Goal: Task Accomplishment & Management: Complete application form

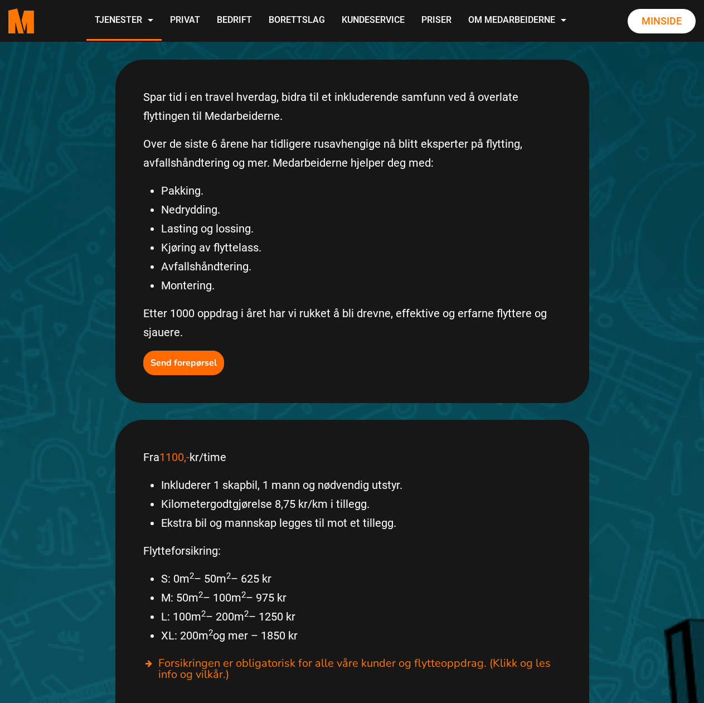
scroll to position [223, 0]
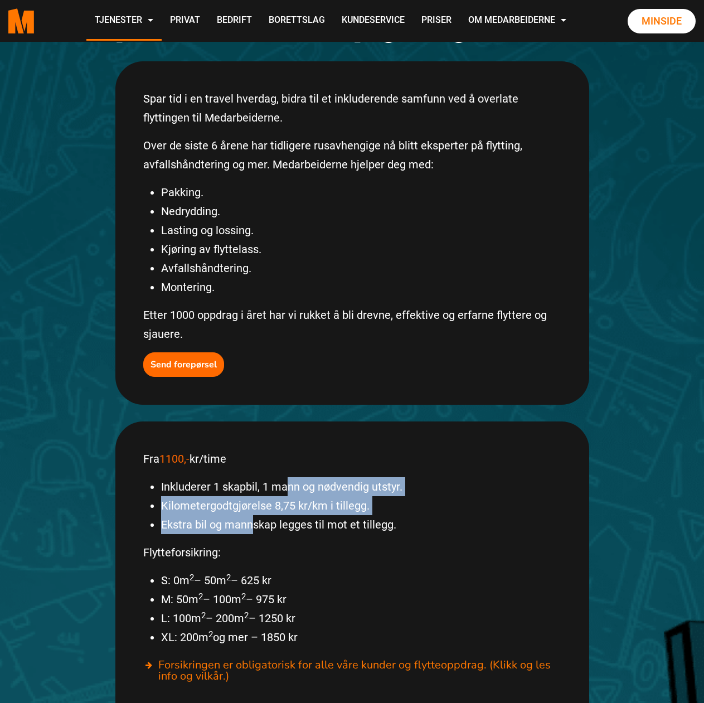
drag, startPoint x: 286, startPoint y: 463, endPoint x: 254, endPoint y: 501, distance: 49.5
click at [254, 501] on ul "Inkluderer 1 skapbil, 1 mann og nødvendig utstyr. Kilometergodtgjørelse 8,75 kr…" at bounding box center [352, 505] width 418 height 57
drag, startPoint x: 285, startPoint y: 497, endPoint x: 293, endPoint y: 457, distance: 41.3
click at [293, 477] on ul "Inkluderer 1 skapbil, 1 mann og nødvendig utstyr. Kilometergodtgjørelse 8,75 kr…" at bounding box center [352, 505] width 418 height 57
drag, startPoint x: 253, startPoint y: 455, endPoint x: 209, endPoint y: 500, distance: 63.1
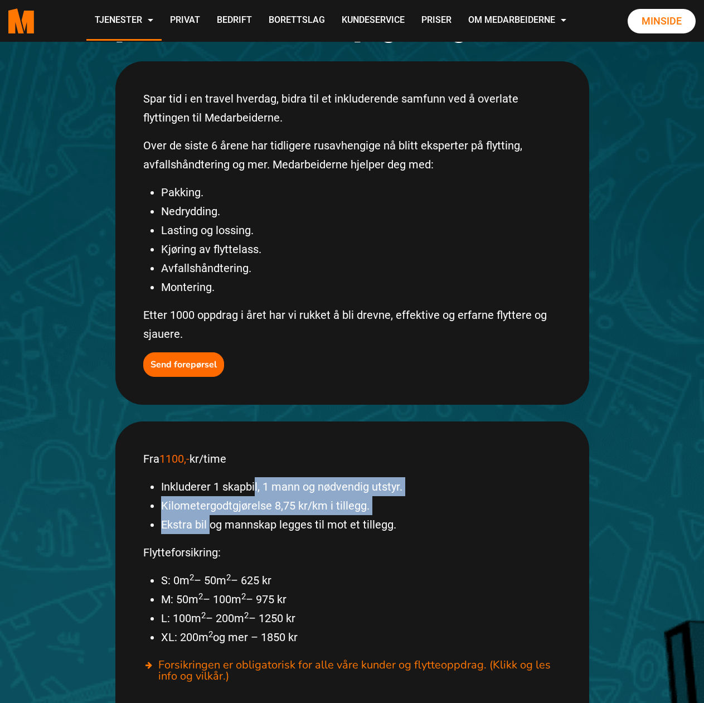
click at [209, 500] on ul "Inkluderer 1 skapbil, 1 mann og nødvendig utstyr. Kilometergodtgjørelse 8,75 kr…" at bounding box center [352, 505] width 418 height 57
drag, startPoint x: 273, startPoint y: 482, endPoint x: 298, endPoint y: 449, distance: 41.4
click at [298, 477] on ul "Inkluderer 1 skapbil, 1 mann og nødvendig utstyr. Kilometergodtgjørelse 8,75 kr…" at bounding box center [352, 505] width 418 height 57
click at [298, 477] on li "Inkluderer 1 skapbil, 1 mann og nødvendig utstyr." at bounding box center [361, 486] width 400 height 19
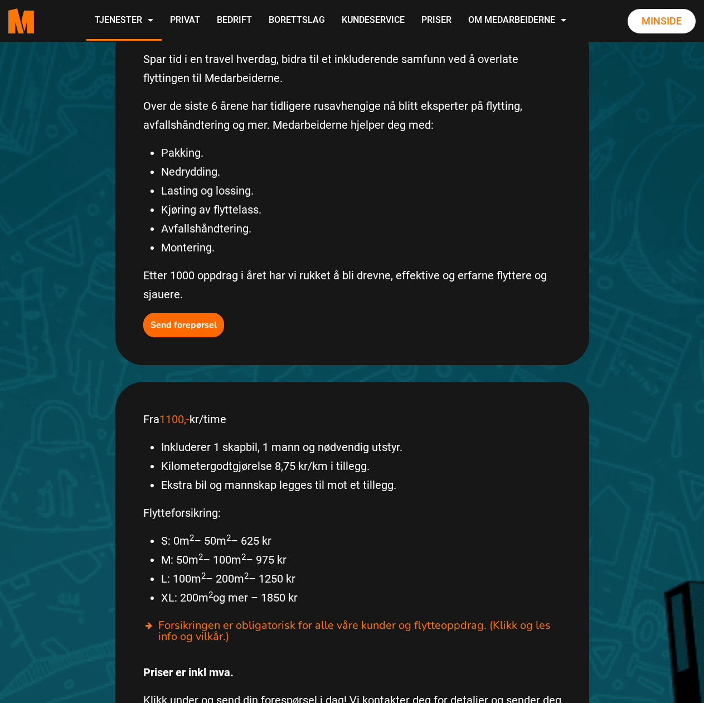
scroll to position [335, 0]
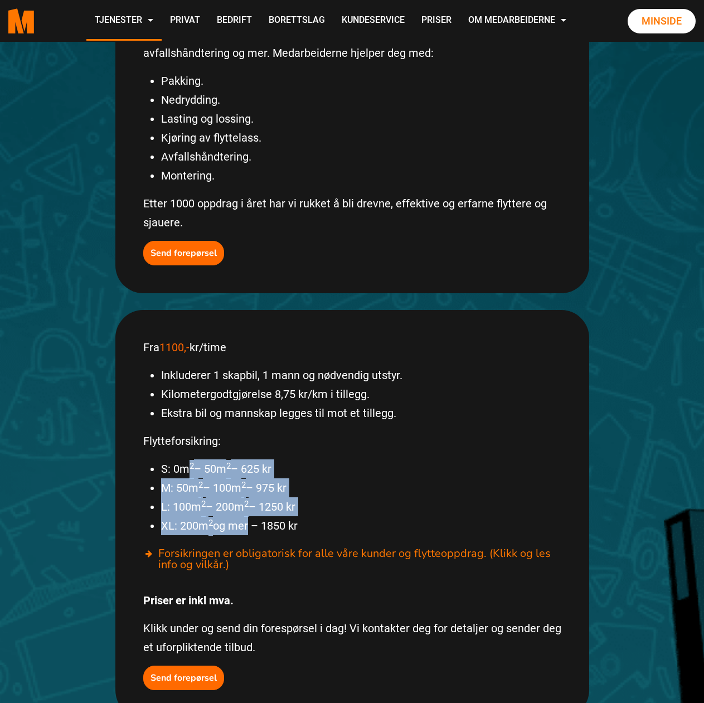
drag, startPoint x: 235, startPoint y: 497, endPoint x: 254, endPoint y: 506, distance: 21.0
click at [252, 506] on div "Fra 1100,- kr/time Inkluderer 1 skapbil, 1 mann og nødvendig utstyr. Kilometerg…" at bounding box center [352, 514] width 474 height 408
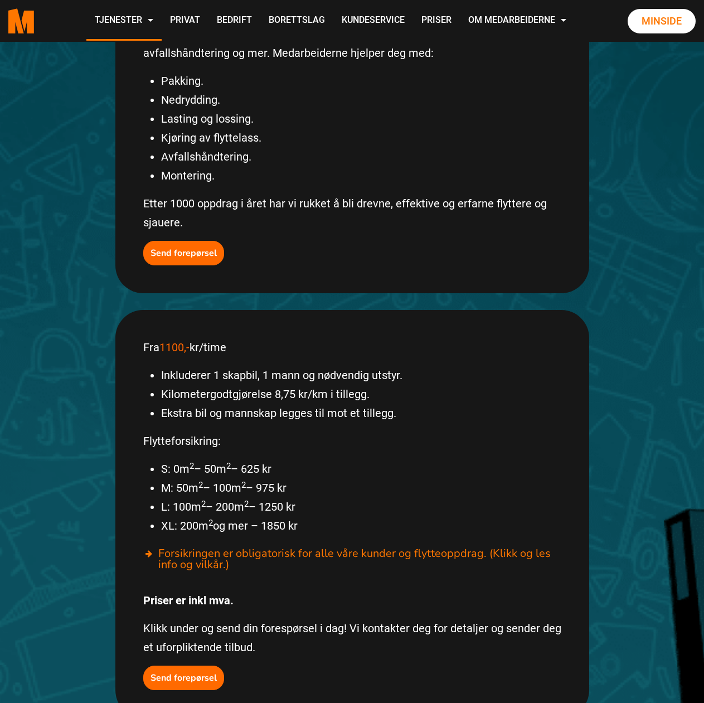
click at [178, 459] on li "S: 0m 2 – 50m 2 – 625 kr" at bounding box center [361, 468] width 400 height 19
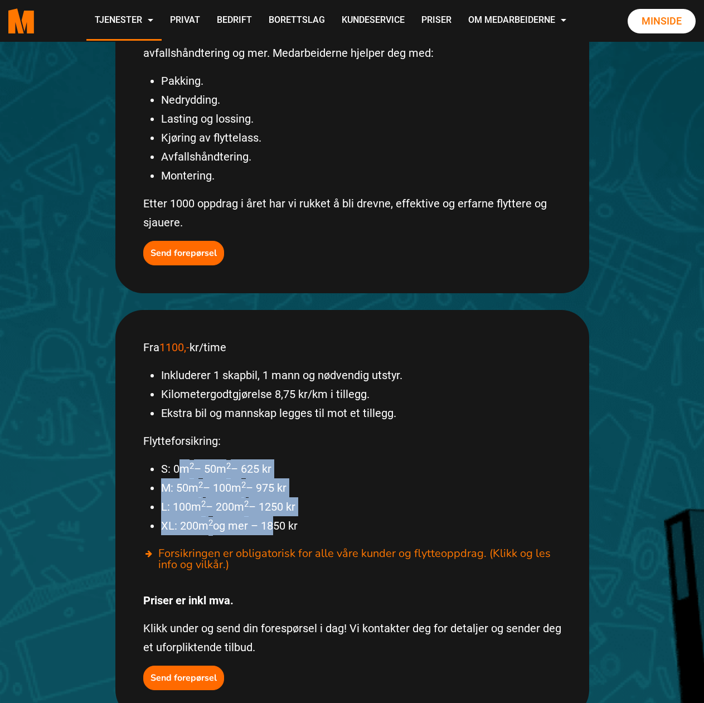
drag, startPoint x: 268, startPoint y: 500, endPoint x: 175, endPoint y: 432, distance: 115.3
click at [176, 459] on ul "S: 0m 2 – 50m 2 – 625 kr M: 50m 2 – 100m 2 – 975 kr L: 100m 2 – 200m 2 – 1250 k…" at bounding box center [352, 497] width 418 height 76
click at [186, 459] on li "S: 0m 2 – 50m 2 – 625 kr" at bounding box center [361, 468] width 400 height 19
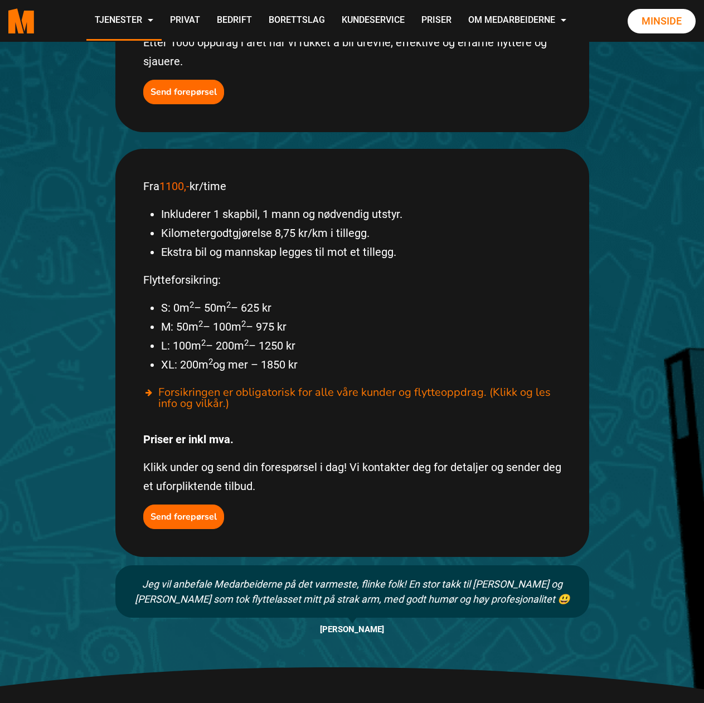
scroll to position [502, 0]
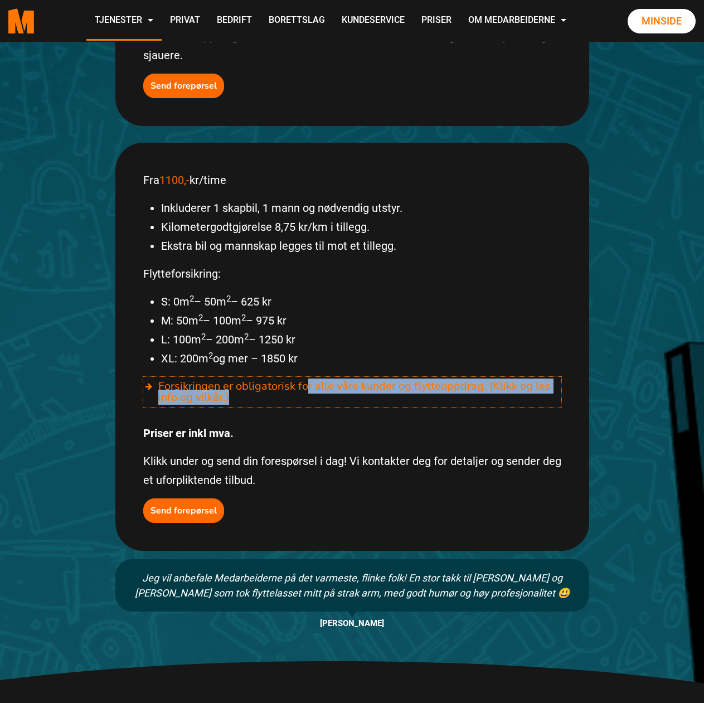
drag, startPoint x: 309, startPoint y: 353, endPoint x: 335, endPoint y: 365, distance: 27.9
click at [335, 377] on div "Forsikringen er obligatorisk for alle våre kunder og flytteoppdrag. (Klikk og l…" at bounding box center [352, 392] width 418 height 30
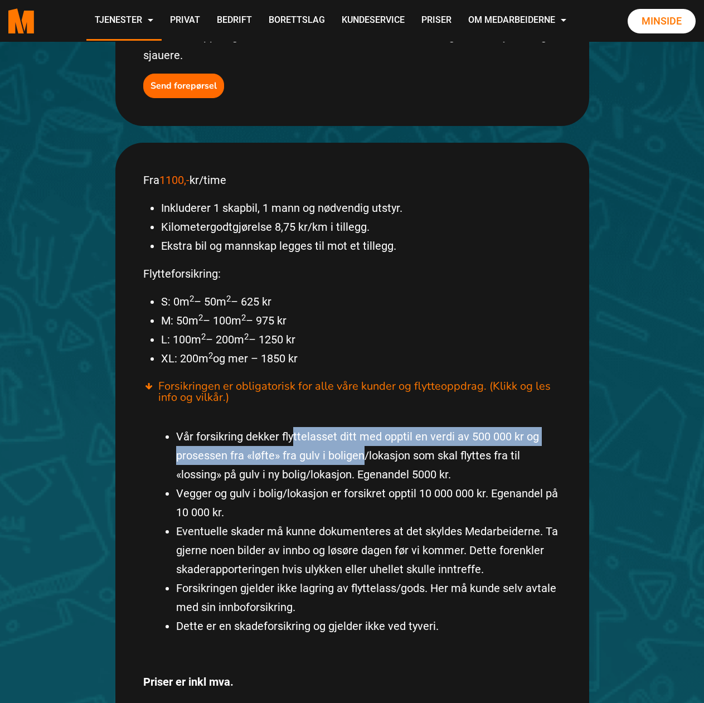
drag, startPoint x: 352, startPoint y: 427, endPoint x: 372, endPoint y: 436, distance: 22.7
click at [366, 435] on li "Vår forsikring dekker flyttelasset ditt med opptil en verdi av 500 000 kr og pr…" at bounding box center [368, 455] width 385 height 57
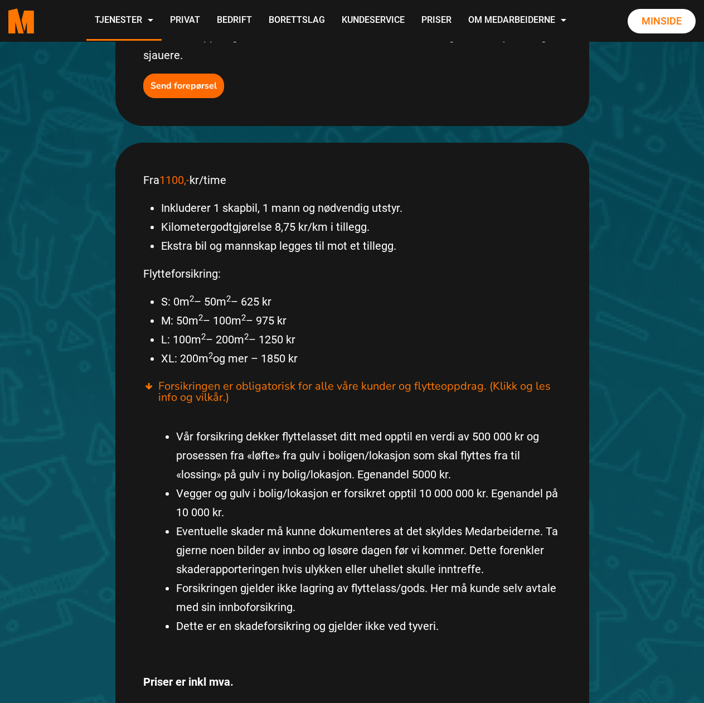
click at [372, 436] on li "Vår forsikring dekker flyttelasset ditt med opptil en verdi av 500 000 kr og pr…" at bounding box center [368, 455] width 385 height 57
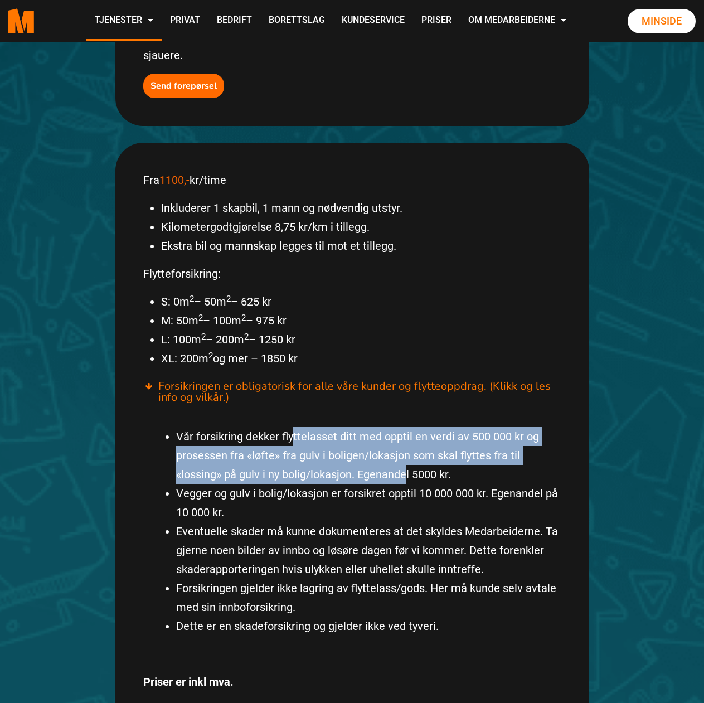
drag, startPoint x: 401, startPoint y: 438, endPoint x: 285, endPoint y: 389, distance: 125.2
click at [288, 407] on div "Vår forsikring dekker flyttelasset ditt med opptil en verdi av 500 000 kr og pr…" at bounding box center [352, 531] width 418 height 249
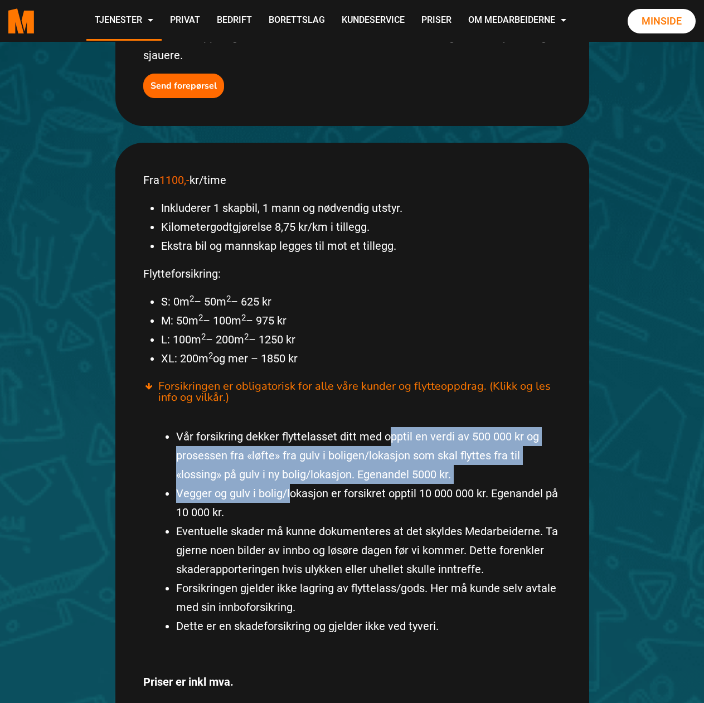
drag, startPoint x: 289, startPoint y: 473, endPoint x: 387, endPoint y: 402, distance: 121.0
click at [387, 427] on ul "Vår forsikring dekker flyttelasset ditt med opptil en verdi av 500 000 kr og pr…" at bounding box center [359, 531] width 403 height 209
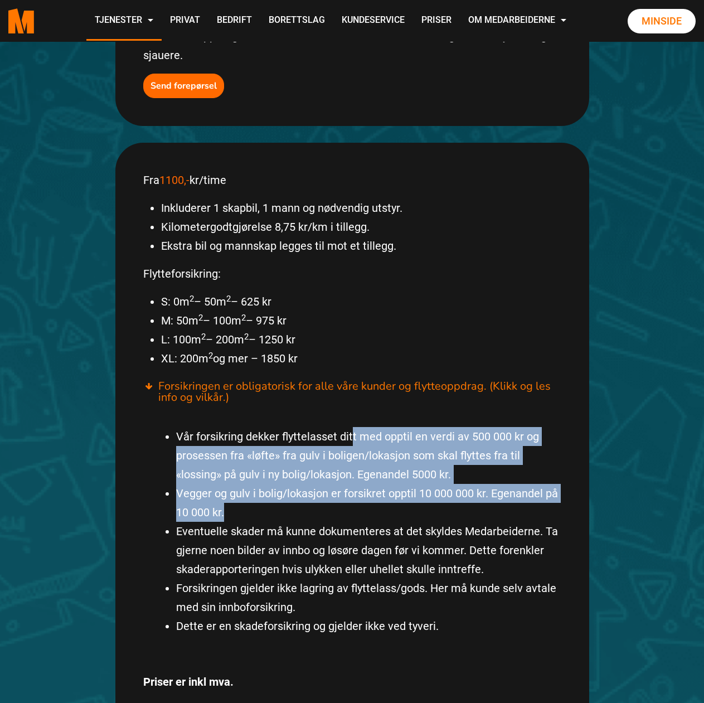
drag, startPoint x: 351, startPoint y: 395, endPoint x: 309, endPoint y: 476, distance: 91.0
click at [309, 476] on div "Vår forsikring dekker flyttelasset ditt med opptil en verdi av 500 000 kr og pr…" at bounding box center [352, 531] width 418 height 249
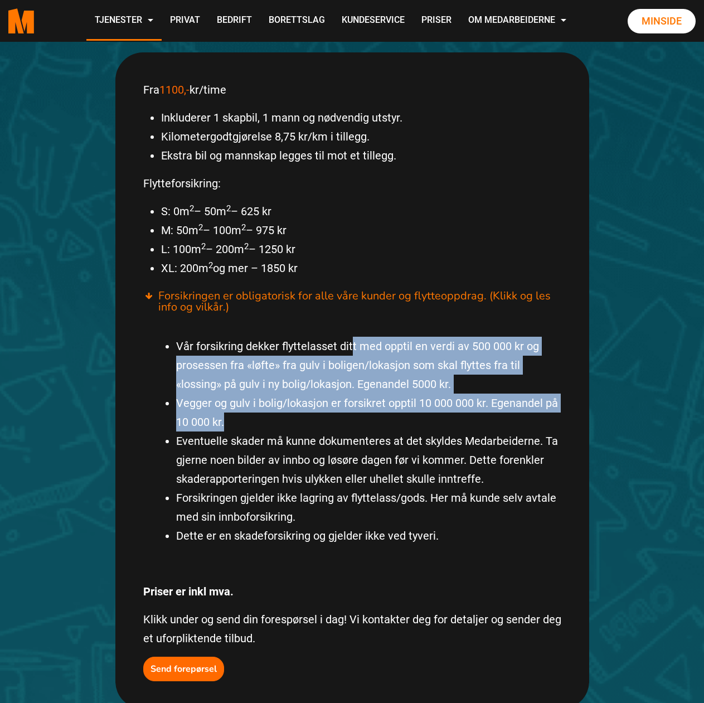
scroll to position [613, 0]
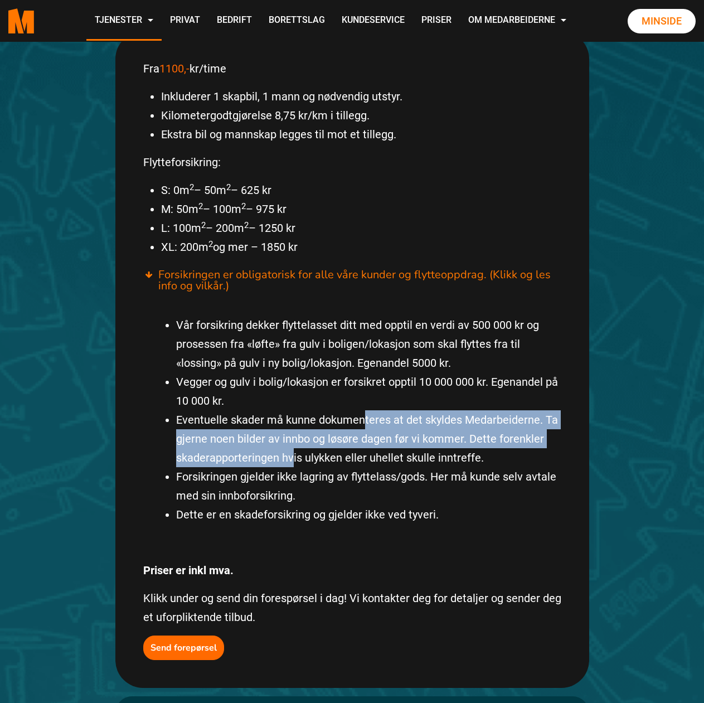
drag, startPoint x: 364, startPoint y: 392, endPoint x: 292, endPoint y: 430, distance: 82.1
click at [292, 430] on li "Eventuelle skader må kunne dokumenteres at det skyldes Medarbeiderne. Ta gjerne…" at bounding box center [368, 438] width 385 height 57
drag, startPoint x: 394, startPoint y: 397, endPoint x: 411, endPoint y: 385, distance: 21.2
click at [411, 410] on li "Eventuelle skader må kunne dokumenteres at det skyldes Medarbeiderne. Ta gjerne…" at bounding box center [368, 438] width 385 height 57
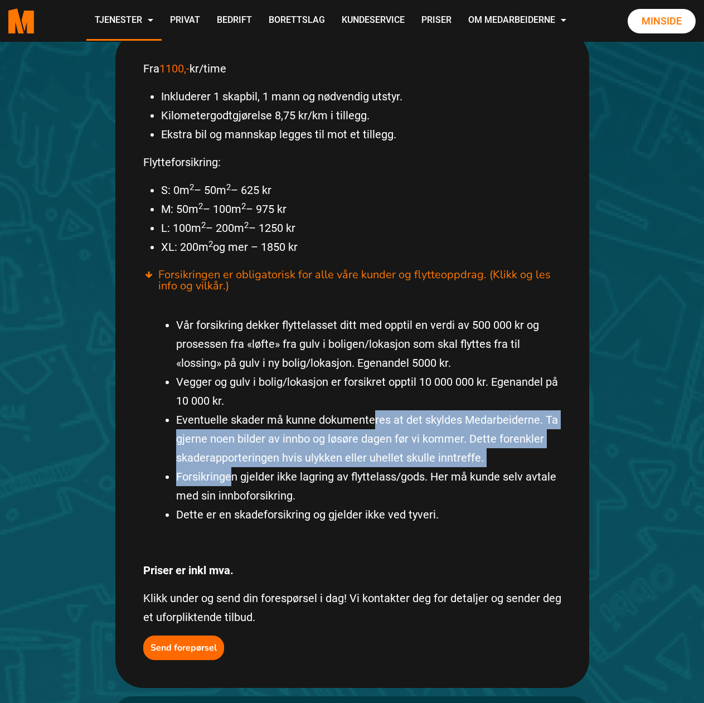
drag, startPoint x: 252, startPoint y: 444, endPoint x: 232, endPoint y: 452, distance: 21.0
click at [232, 452] on ul "Vår forsikring dekker flyttelasset ditt med opptil en verdi av 500 000 kr og pr…" at bounding box center [359, 420] width 403 height 209
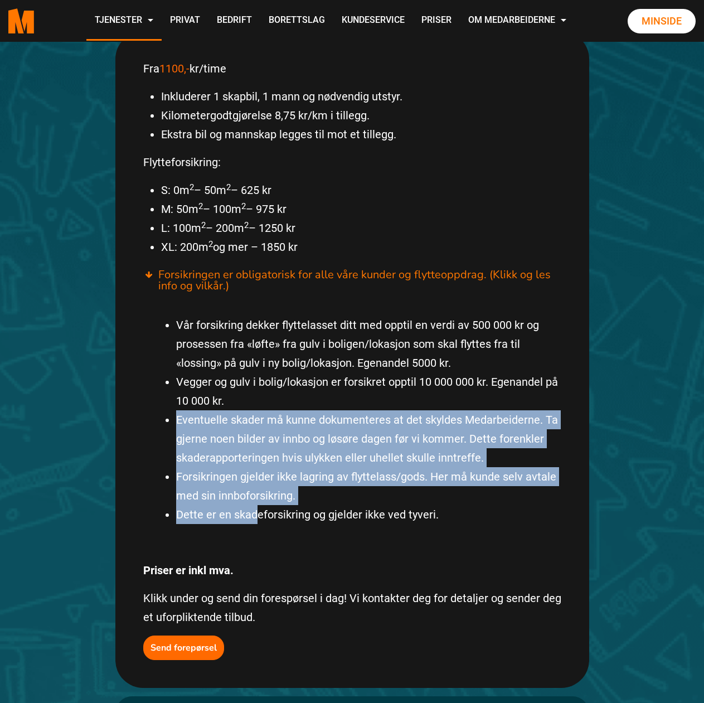
drag, startPoint x: 256, startPoint y: 491, endPoint x: 421, endPoint y: 378, distance: 199.8
click at [421, 378] on ul "Vår forsikring dekker flyttelasset ditt med opptil en verdi av 500 000 kr og pr…" at bounding box center [359, 420] width 403 height 209
drag, startPoint x: 296, startPoint y: 510, endPoint x: 421, endPoint y: 375, distance: 183.9
click at [421, 375] on div "Vår forsikring dekker flyttelasset ditt med opptil en verdi av 500 000 kr og pr…" at bounding box center [352, 419] width 418 height 249
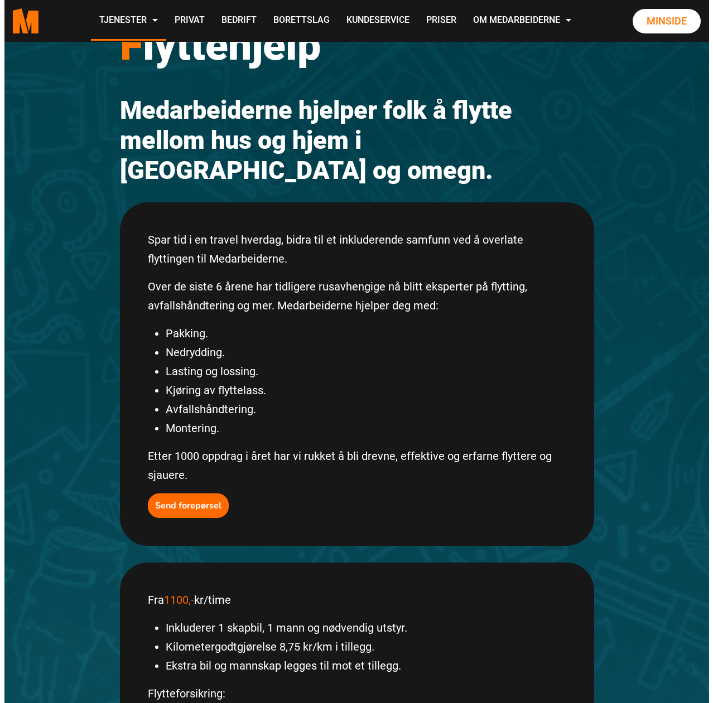
scroll to position [0, 0]
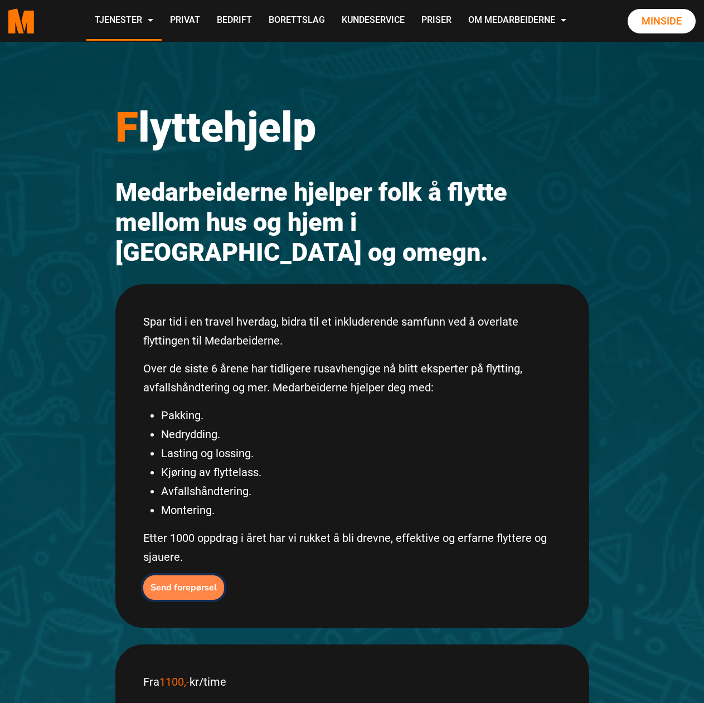
click at [198, 582] on b "Send forepørsel" at bounding box center [184, 588] width 66 height 12
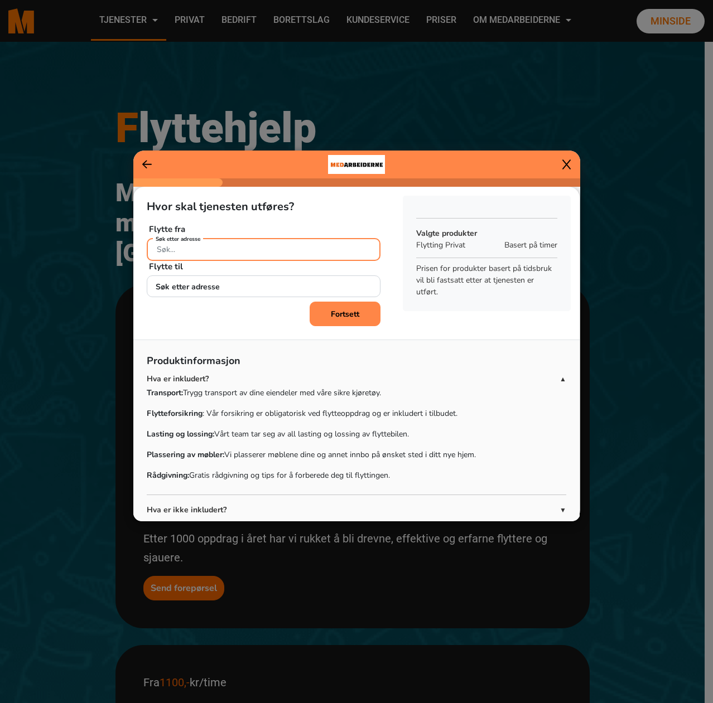
click at [255, 251] on input "Søk etter adresse" at bounding box center [264, 249] width 234 height 23
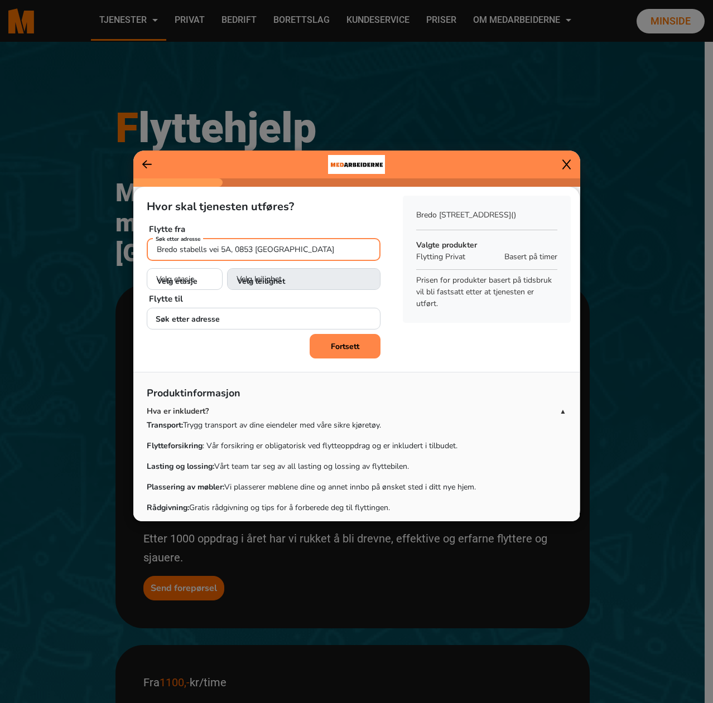
type input "Bredo stabells vei 5A, 0853 [GEOGRAPHIC_DATA]"
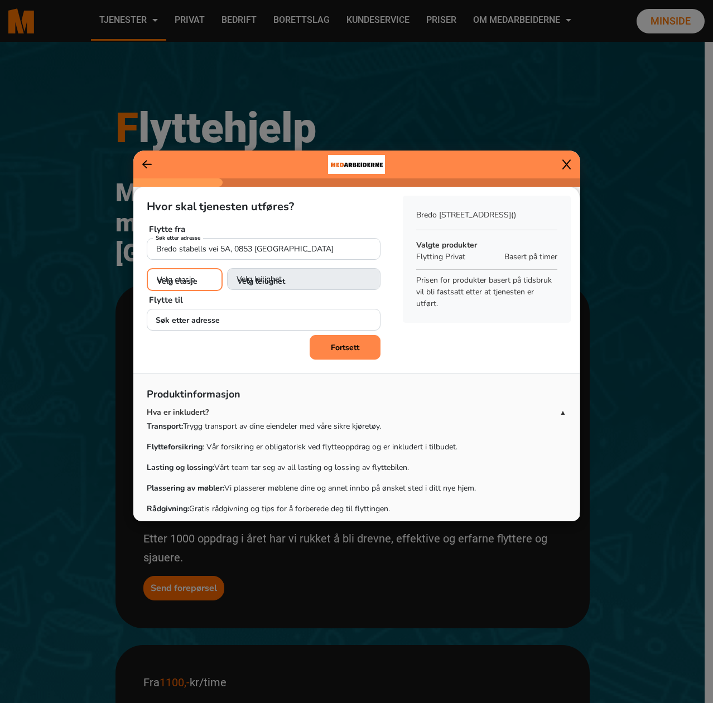
drag, startPoint x: 166, startPoint y: 277, endPoint x: 183, endPoint y: 279, distance: 17.4
click at [167, 277] on select "Velg etasje 1. etasje 2. etasje" at bounding box center [185, 279] width 76 height 23
select select "01"
click at [147, 268] on select "Velg etasje 1. etasje 2. etasje" at bounding box center [185, 279] width 76 height 23
click at [285, 275] on select "Velg leilighet 1. dør fra venstre (H0101)" at bounding box center [303, 279] width 153 height 23
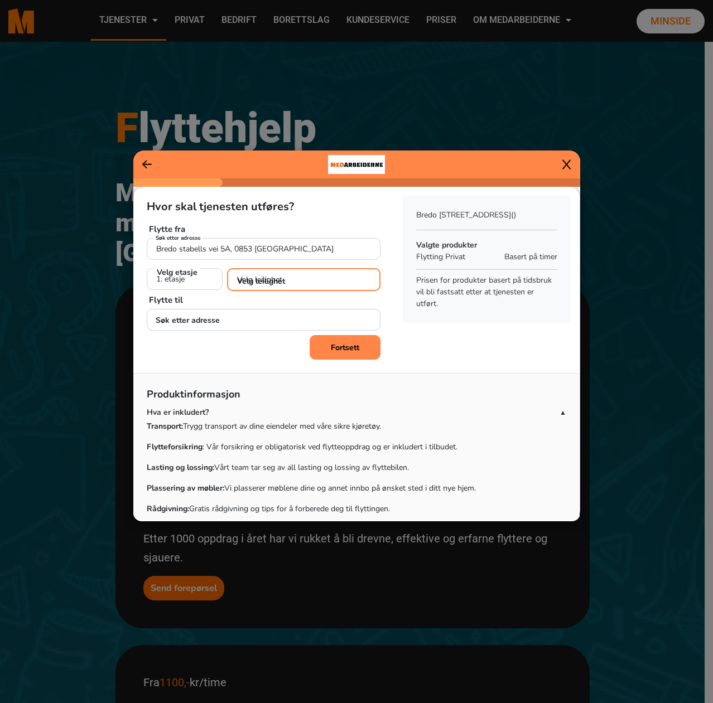
select select "H0101"
click at [227, 268] on select "Velg leilighet 1. dør fra venstre (H0101)" at bounding box center [303, 279] width 153 height 23
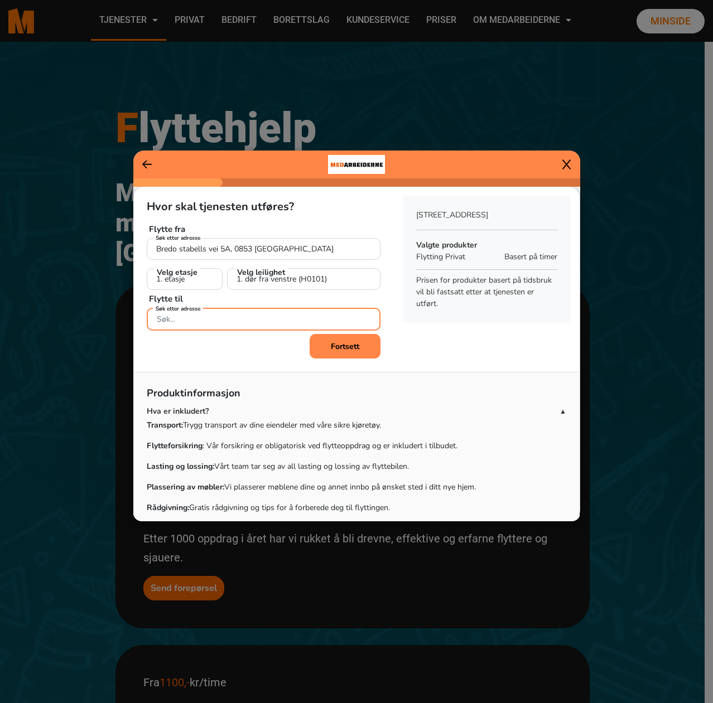
click at [241, 323] on input "Søk etter adresse" at bounding box center [264, 319] width 234 height 23
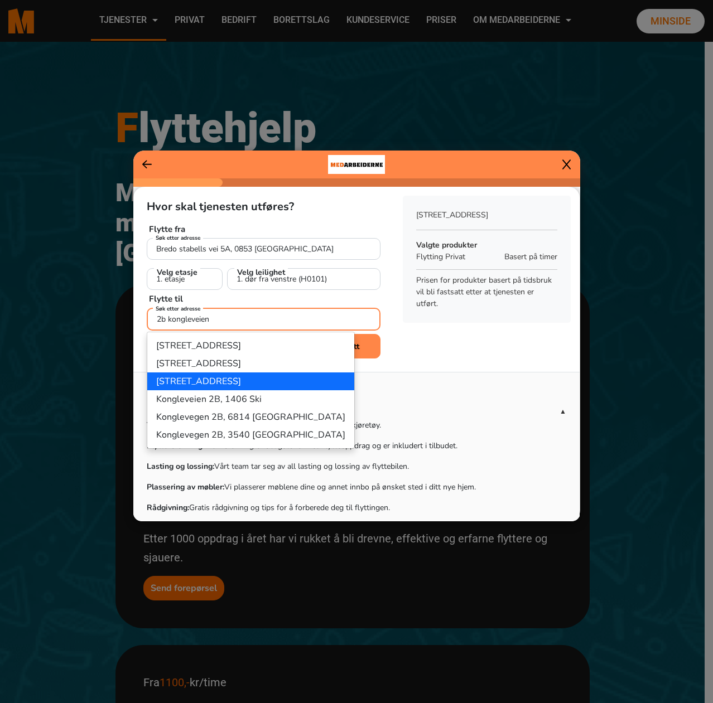
click at [274, 382] on button "[STREET_ADDRESS]" at bounding box center [250, 381] width 207 height 18
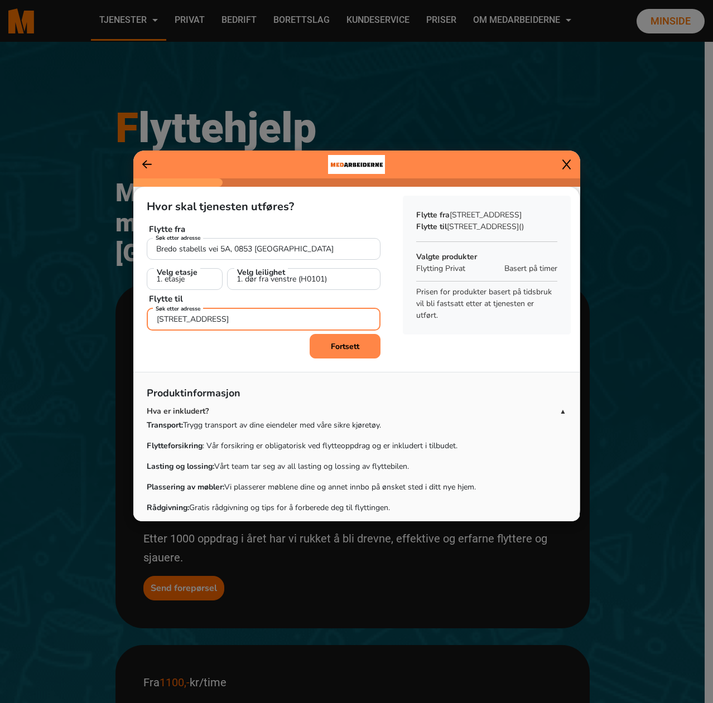
type input "[STREET_ADDRESS]"
click at [336, 347] on b "Fortsett" at bounding box center [345, 346] width 28 height 11
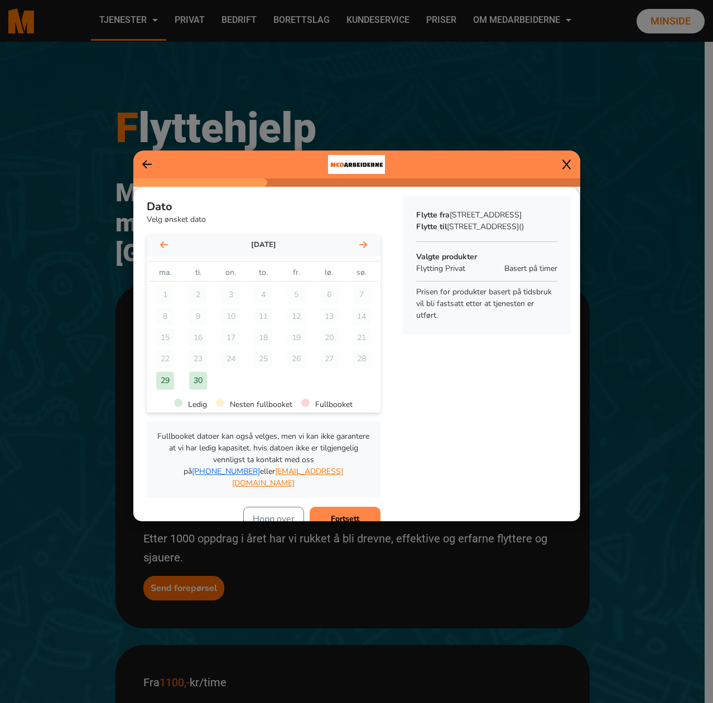
click at [356, 238] on div "[DATE]" at bounding box center [264, 245] width 234 height 22
click at [359, 243] on icon at bounding box center [363, 244] width 8 height 7
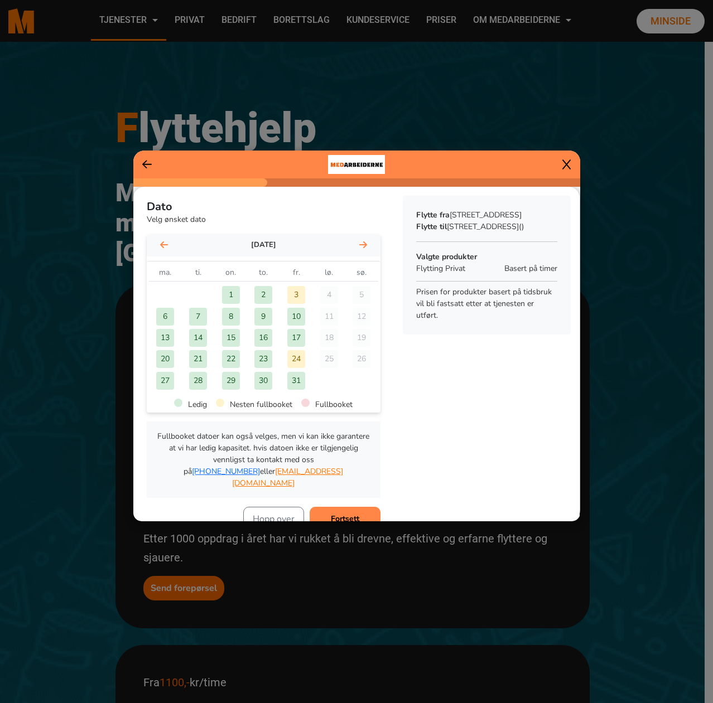
click at [292, 316] on div "10" at bounding box center [296, 317] width 18 height 18
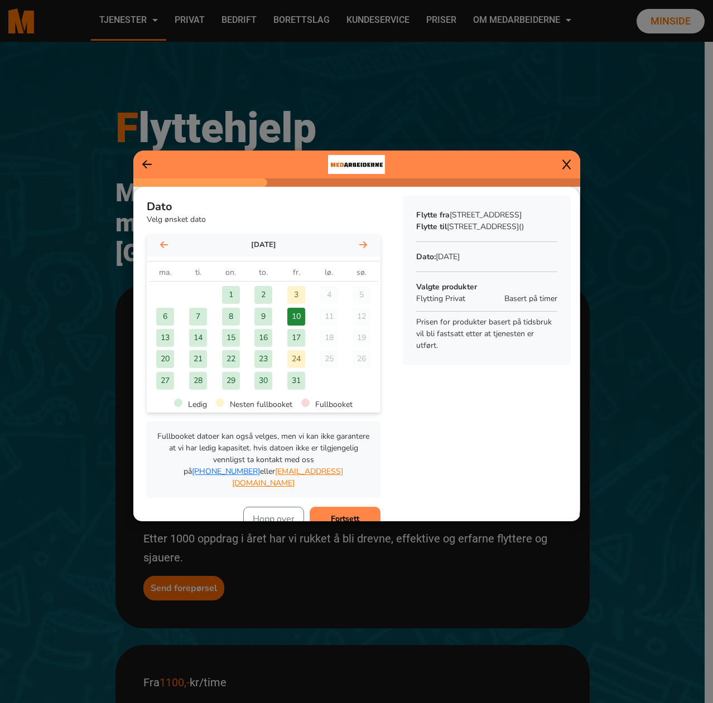
click at [350, 507] on button "Fortsett" at bounding box center [344, 519] width 71 height 25
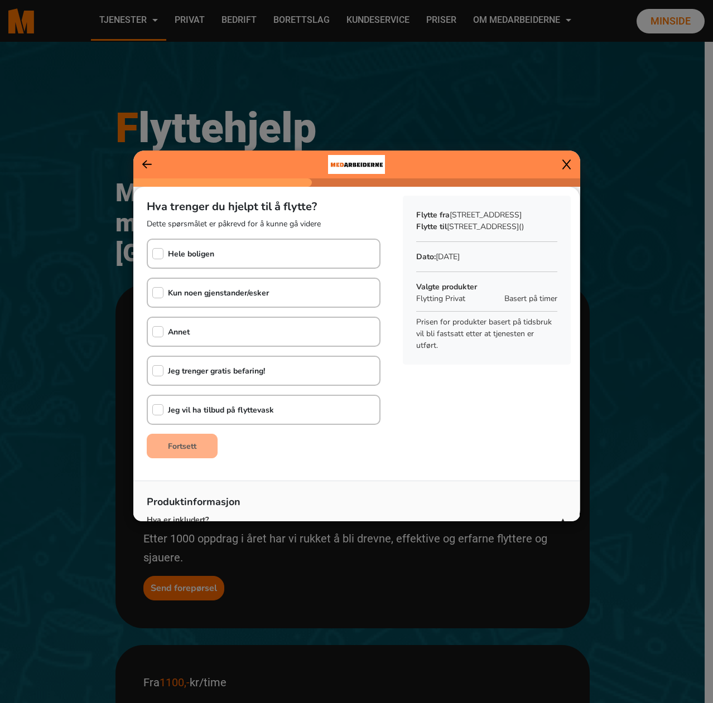
click at [217, 251] on div "Hele boligen" at bounding box center [264, 254] width 234 height 30
checkbox input "true"
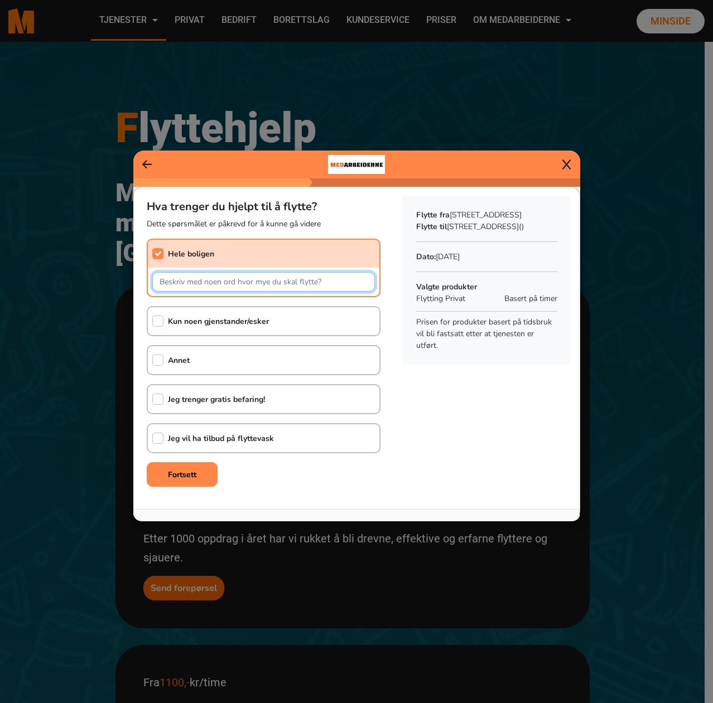
click at [256, 286] on input "text" at bounding box center [263, 282] width 222 height 20
type input "Masse kasser, møbler, hagemøbler, sykler, innhold i bod, Grill, hagemøbler etc."
click at [182, 469] on b "Fortsett" at bounding box center [182, 474] width 28 height 11
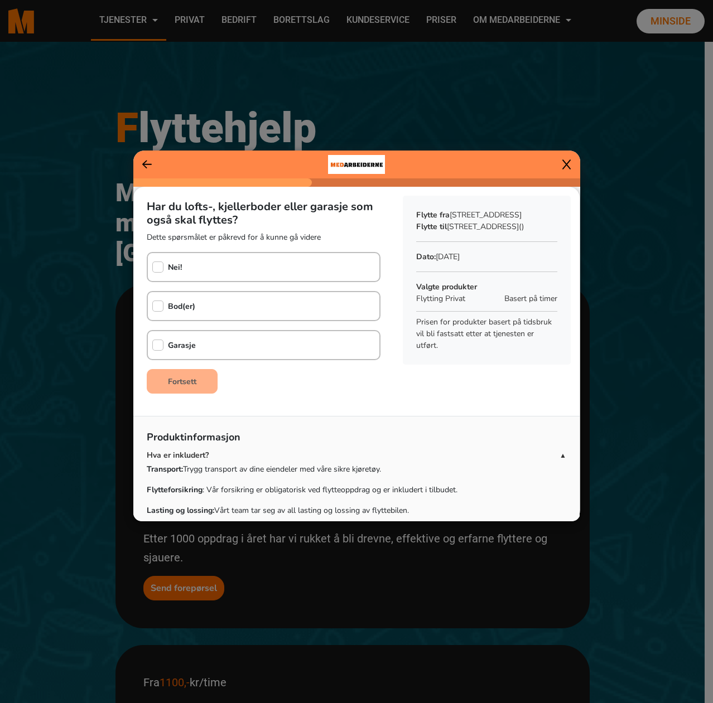
click at [210, 311] on div "Bod(er)" at bounding box center [264, 306] width 234 height 30
checkbox input "true"
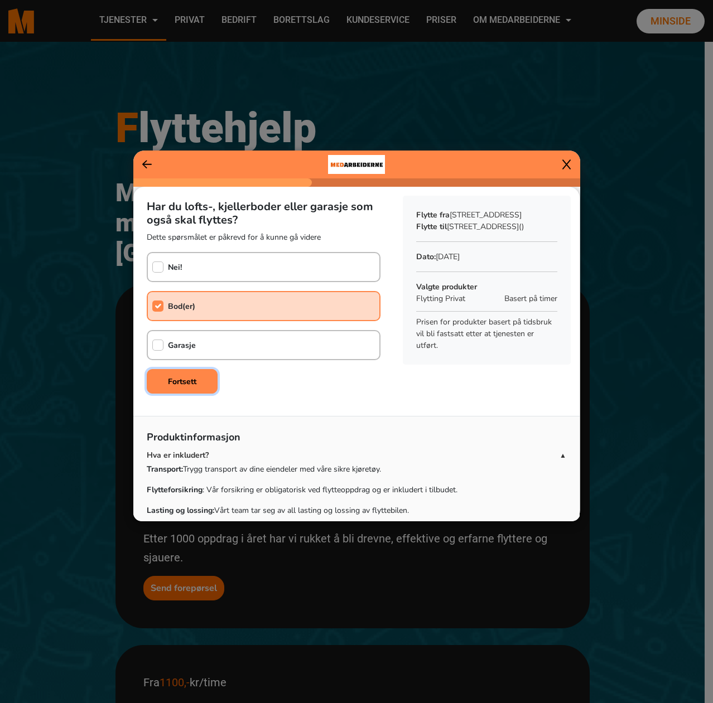
click at [208, 382] on button "Fortsett" at bounding box center [182, 381] width 71 height 25
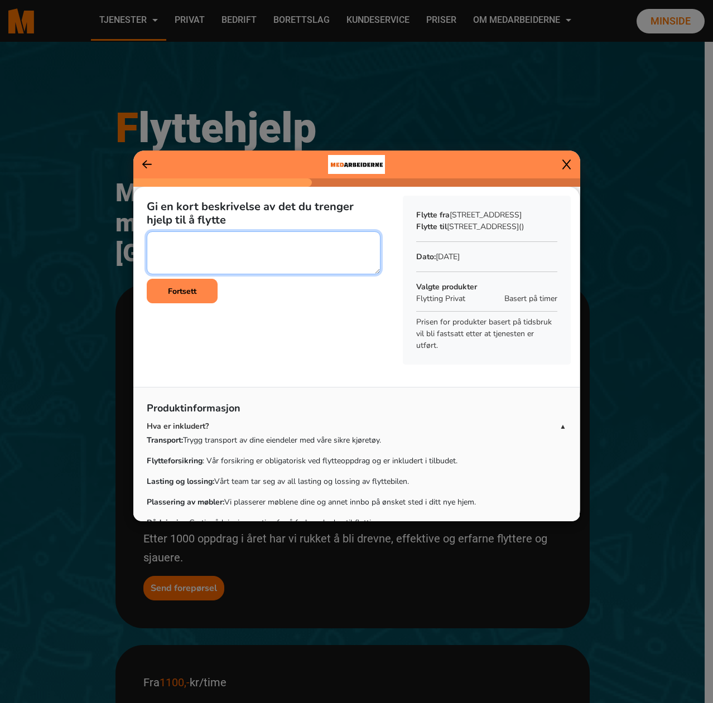
click at [259, 241] on textarea at bounding box center [264, 252] width 234 height 43
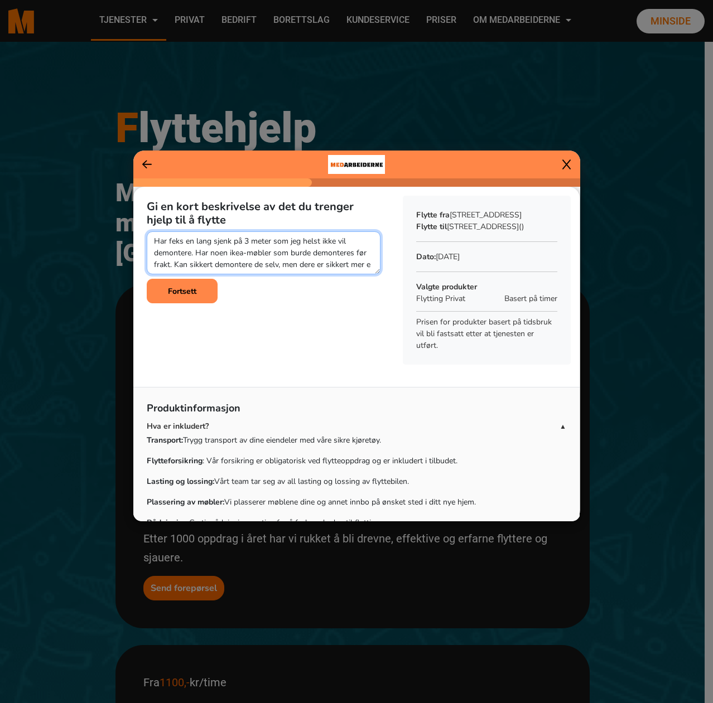
scroll to position [8, 0]
type textarea "Har feks en lang sjenk på 3 meter som jeg helst ikke vil demontere. Har noen ik…"
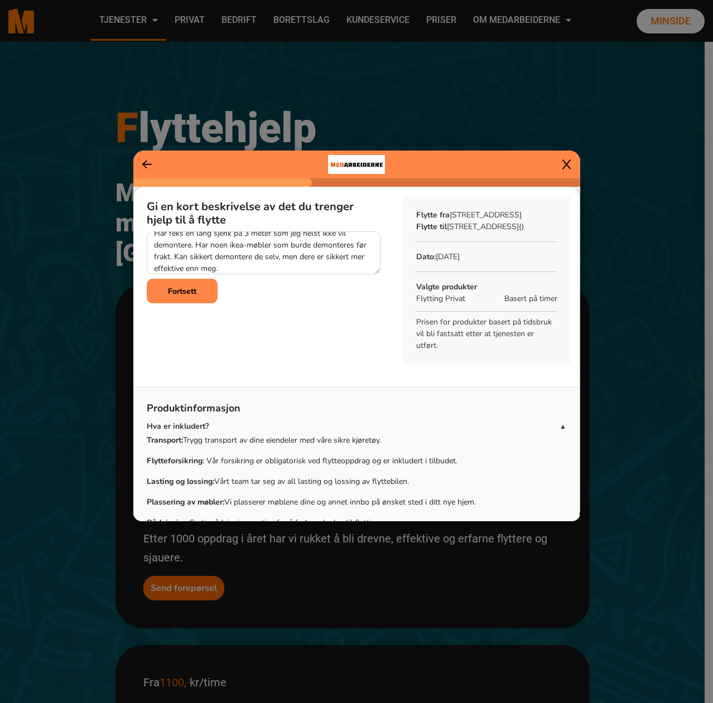
drag, startPoint x: 477, startPoint y: 334, endPoint x: 478, endPoint y: 359, distance: 25.1
click at [478, 351] on p "Prisen for produkter basert på tidsbruk vil bli fastsatt etter at tjenesten er …" at bounding box center [486, 333] width 141 height 35
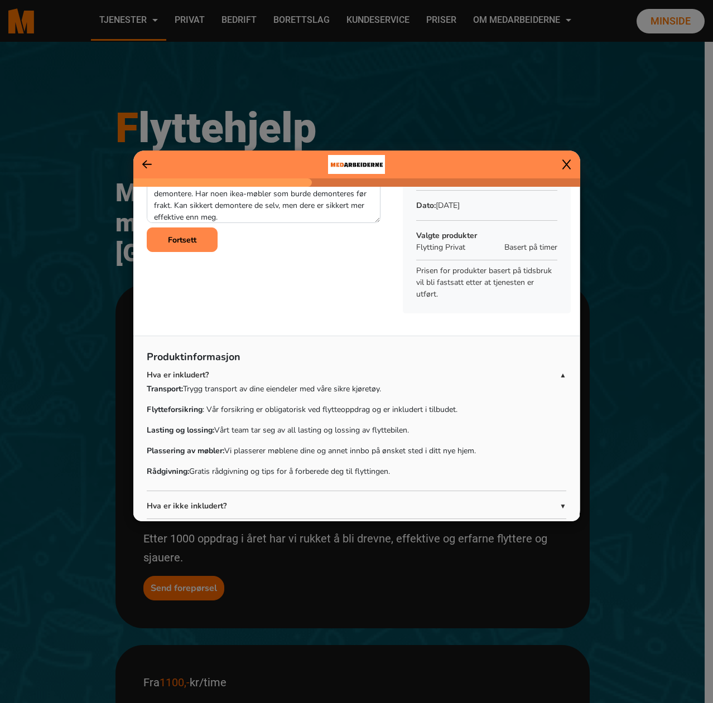
scroll to position [110, 0]
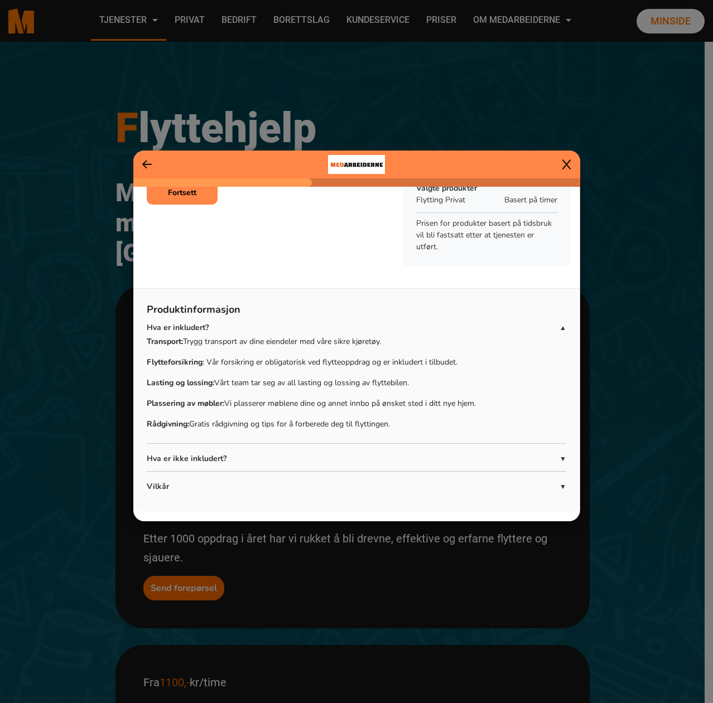
click at [326, 458] on p "Hva er ikke inkludert?" at bounding box center [353, 459] width 413 height 12
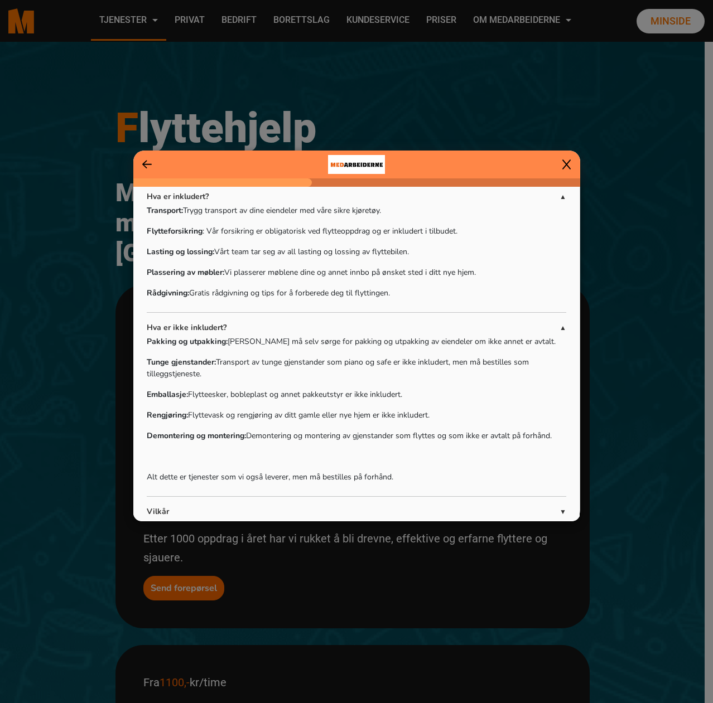
scroll to position [0, 0]
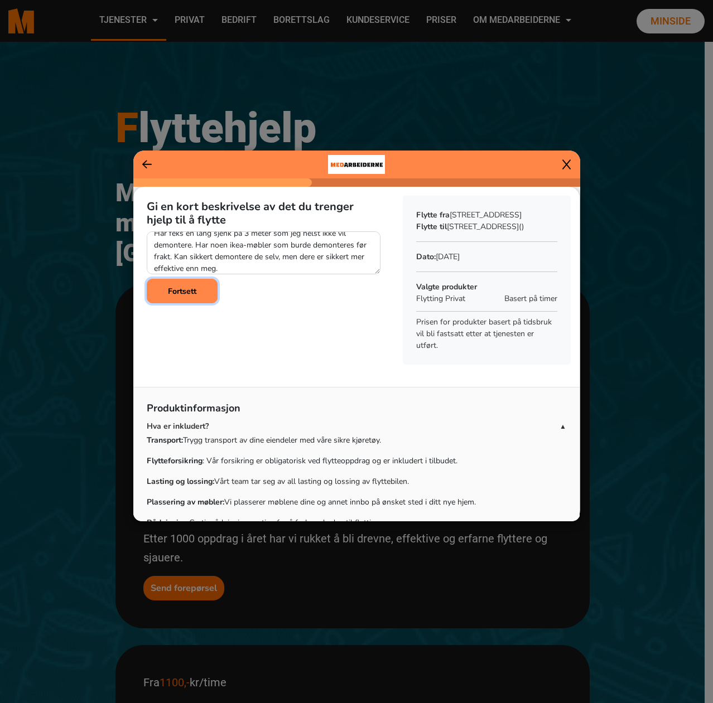
click at [183, 294] on b "Fortsett" at bounding box center [182, 291] width 28 height 11
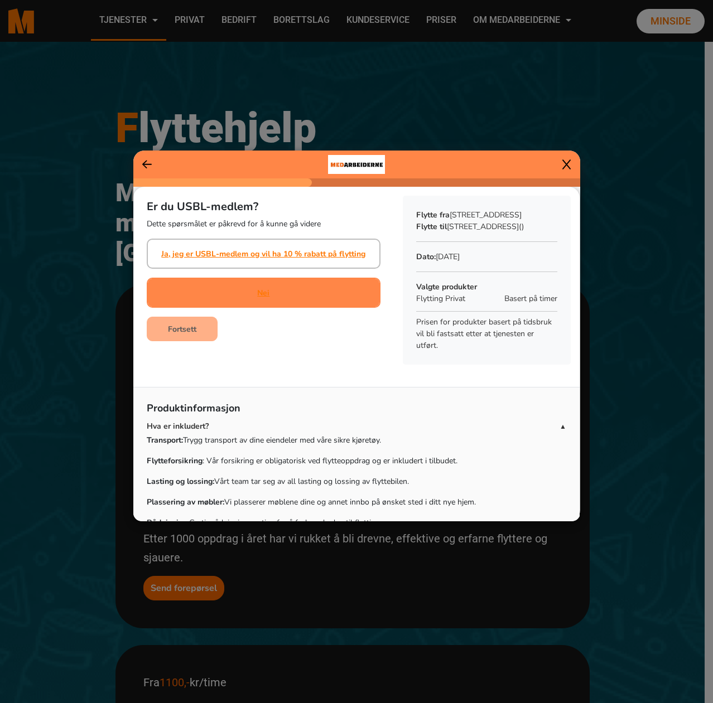
click at [264, 301] on div "Nei" at bounding box center [263, 293] width 12 height 28
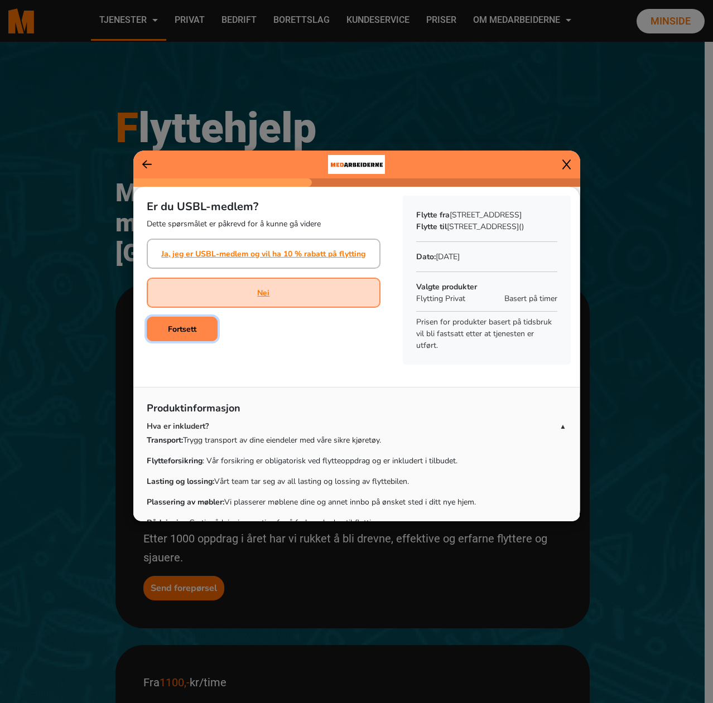
click at [191, 328] on b "Fortsett" at bounding box center [182, 329] width 28 height 11
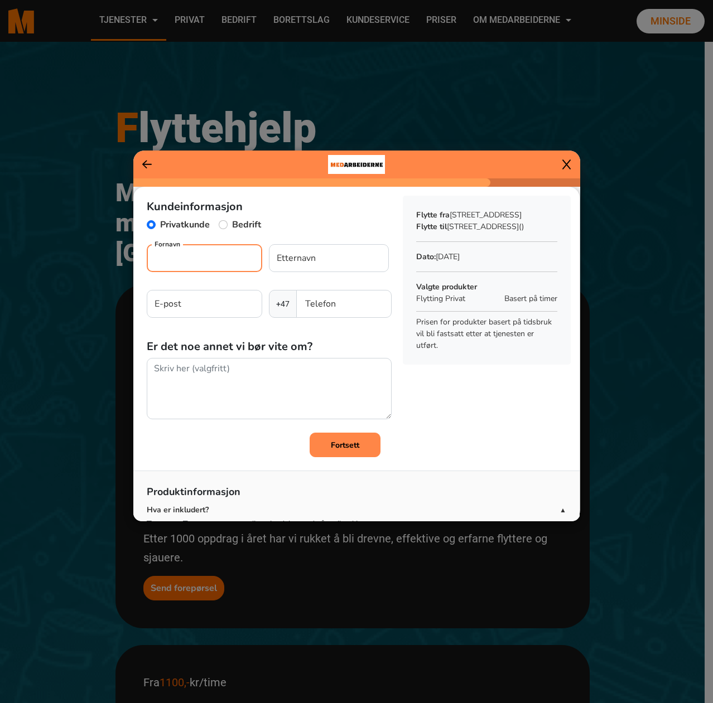
click at [201, 263] on input "Fornavn" at bounding box center [204, 258] width 115 height 28
type input "[PERSON_NAME]"
type input "Gultvedt"
type input "92420506"
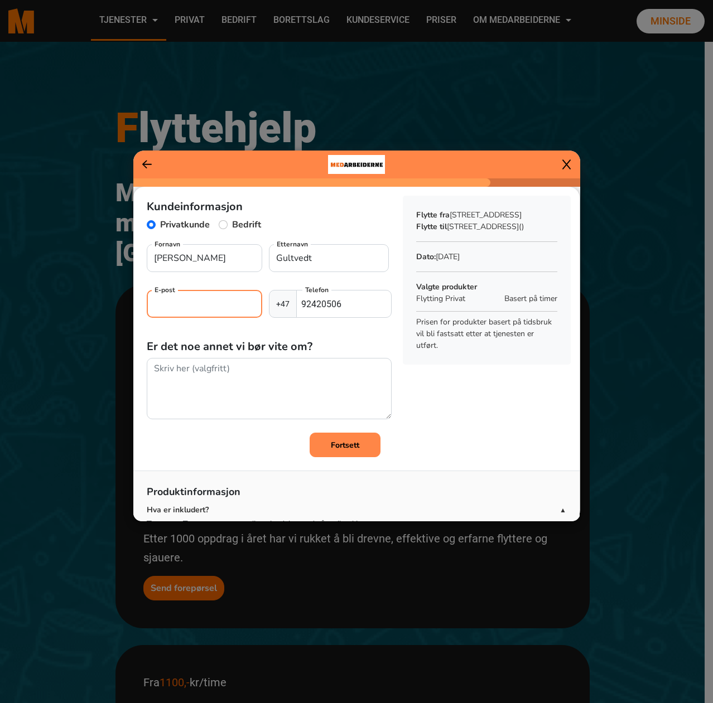
click at [188, 310] on input "E-post" at bounding box center [204, 304] width 115 height 28
click at [212, 302] on input "E-post" at bounding box center [204, 304] width 115 height 28
click at [202, 309] on input "E-post" at bounding box center [204, 304] width 115 height 28
type input "[EMAIL_ADDRESS][DOMAIN_NAME]"
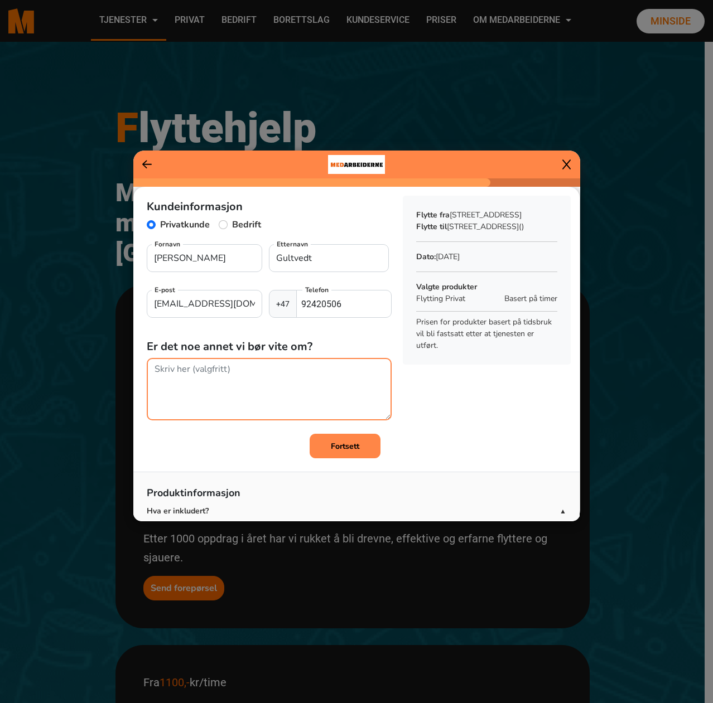
click at [226, 374] on textarea at bounding box center [269, 389] width 245 height 62
drag, startPoint x: 189, startPoint y: 398, endPoint x: 169, endPoint y: 397, distance: 20.1
click at [169, 397] on textarea "Ønsker tidsestimat, timepris pluss eventuelle ekstra-kostander og bekreftelse p…" at bounding box center [269, 389] width 245 height 62
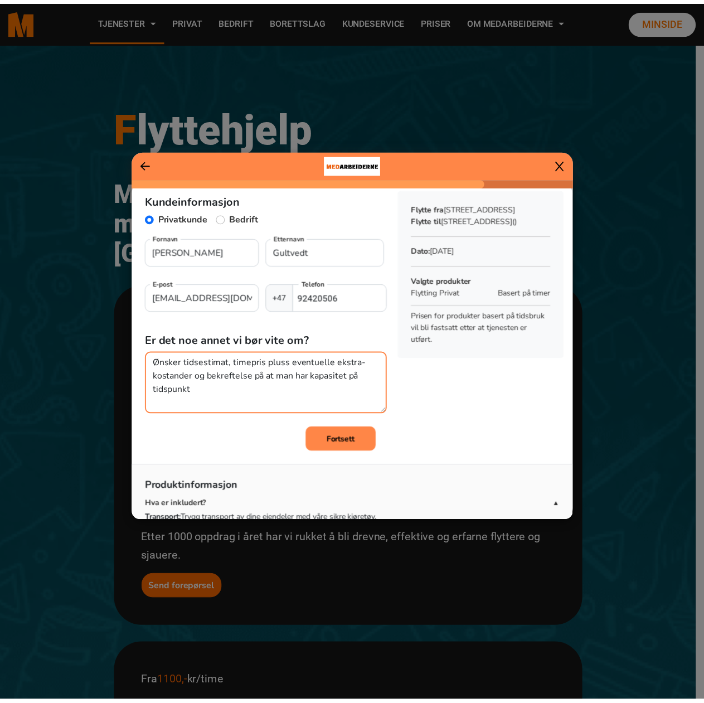
scroll to position [5, 0]
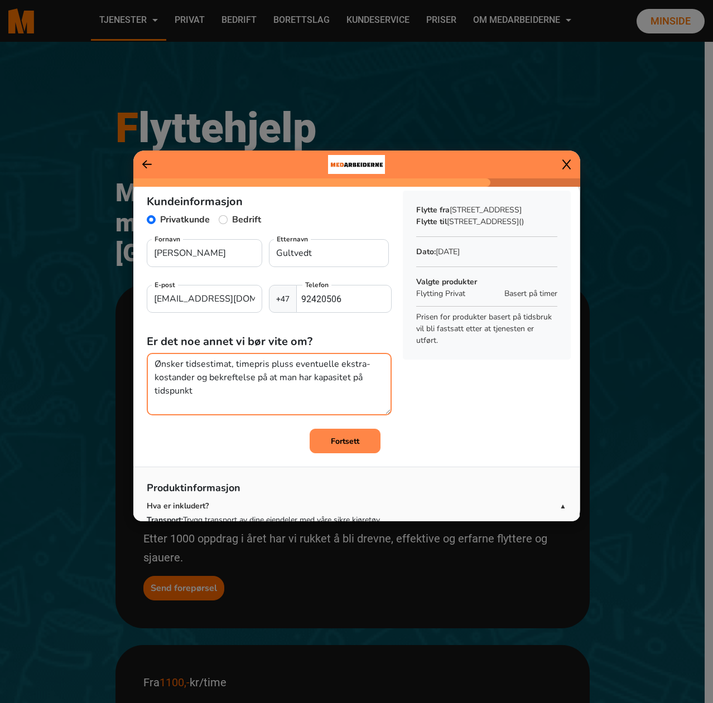
type textarea "Ønsker tidsestimat, timepris pluss eventuelle ekstra-kostander og bekreftelse p…"
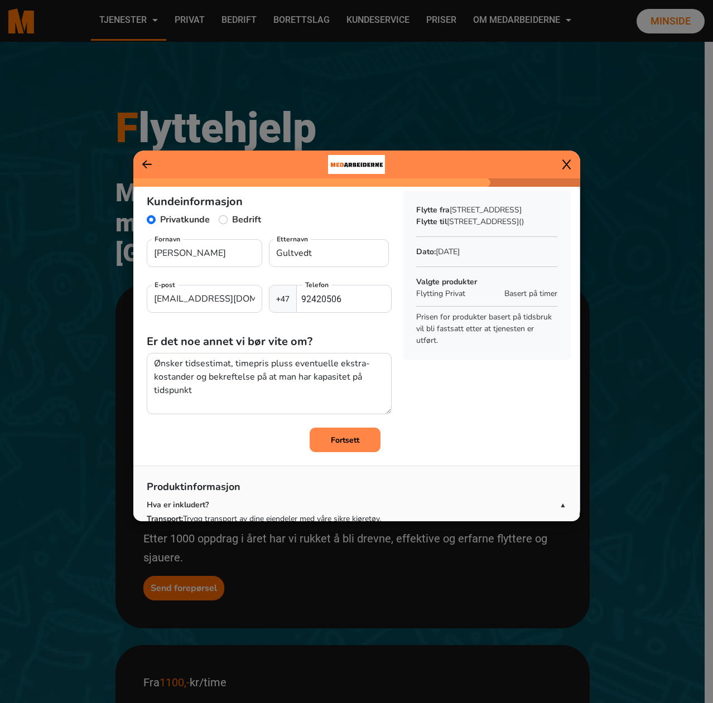
click at [359, 445] on button "Fortsett" at bounding box center [344, 440] width 71 height 25
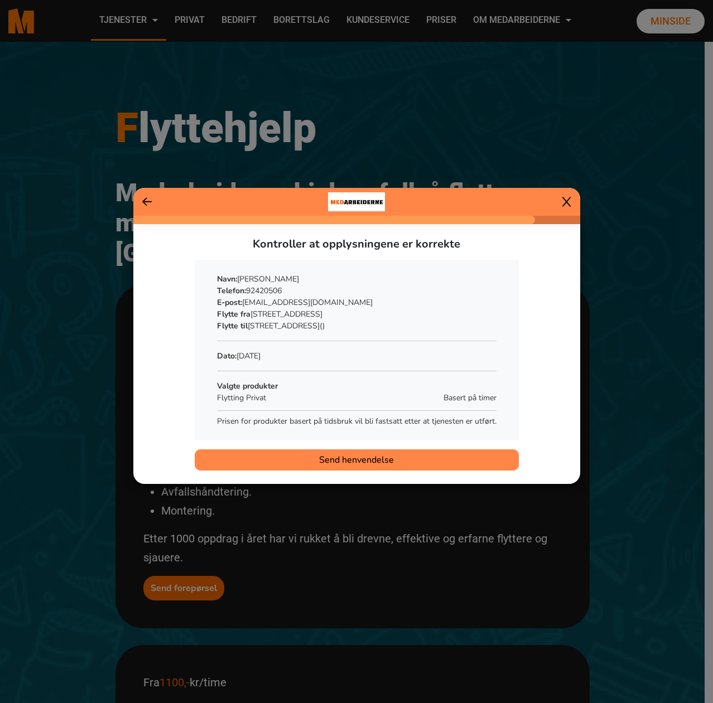
click at [375, 456] on span "Send henvendelse" at bounding box center [356, 459] width 75 height 13
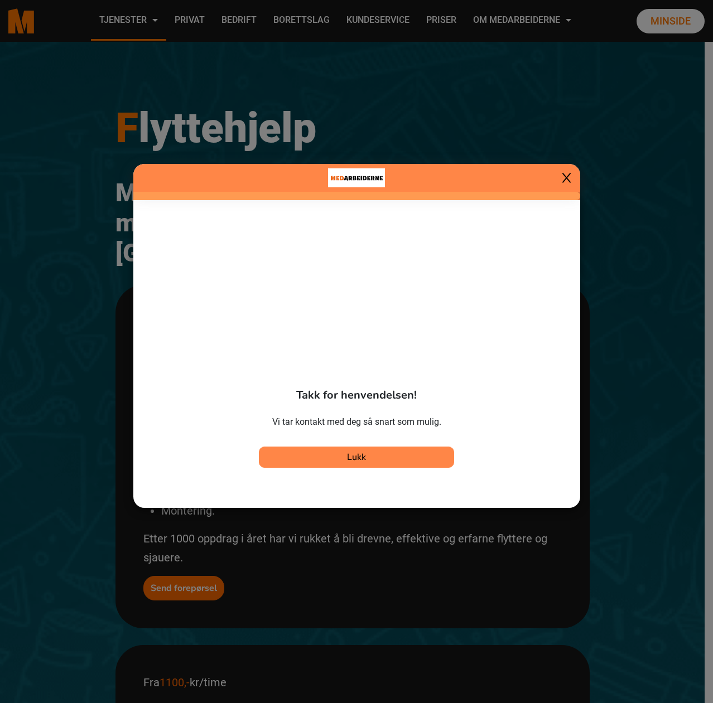
click at [413, 458] on button "Lukk" at bounding box center [356, 457] width 195 height 21
